Goal: Go to known website: Access a specific website the user already knows

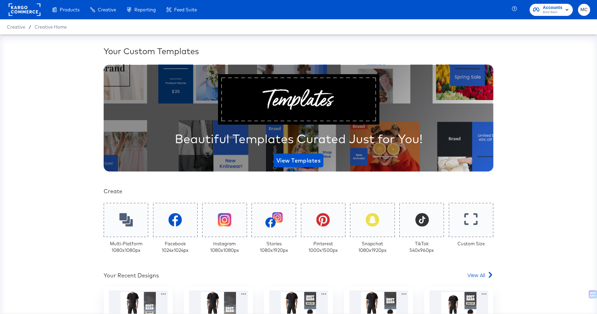
click at [552, 6] on span "Accounts" at bounding box center [552, 7] width 20 height 7
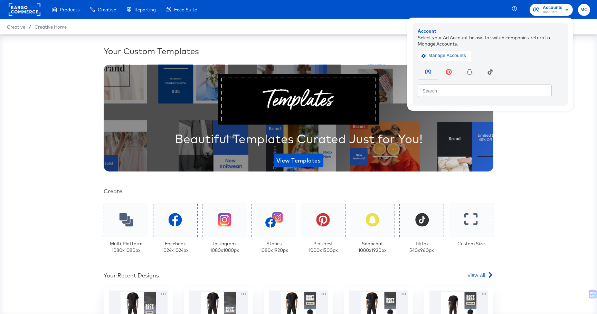
click at [512, 9] on div "Products Products Product Catalogs Enhance Your Product Catalog, Map Them to Pu…" at bounding box center [298, 9] width 597 height 19
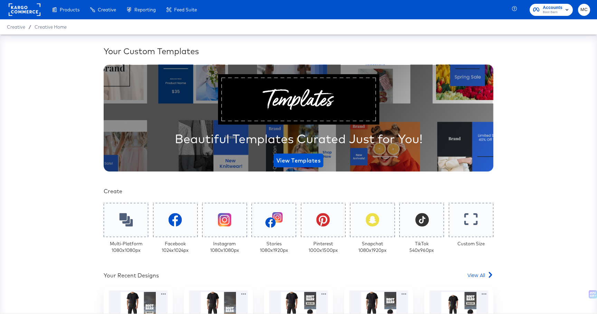
click at [25, 14] on rect at bounding box center [25, 9] width 32 height 12
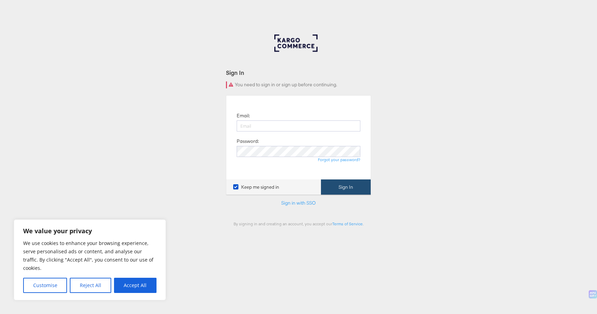
type input "[PERSON_NAME][EMAIL_ADDRESS][PERSON_NAME][DOMAIN_NAME]"
click at [346, 194] on button "Sign In" at bounding box center [346, 188] width 50 height 16
